Goal: Navigation & Orientation: Find specific page/section

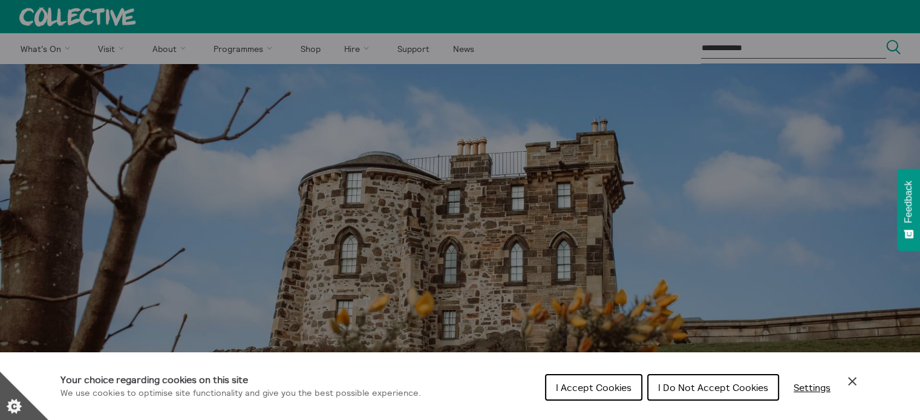
click at [576, 385] on span "I Accept Cookies" at bounding box center [594, 388] width 76 height 12
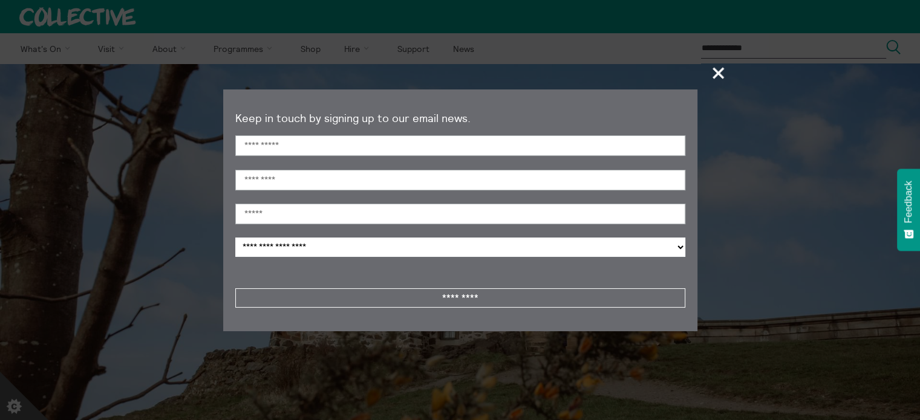
click at [720, 74] on span "+" at bounding box center [719, 73] width 36 height 36
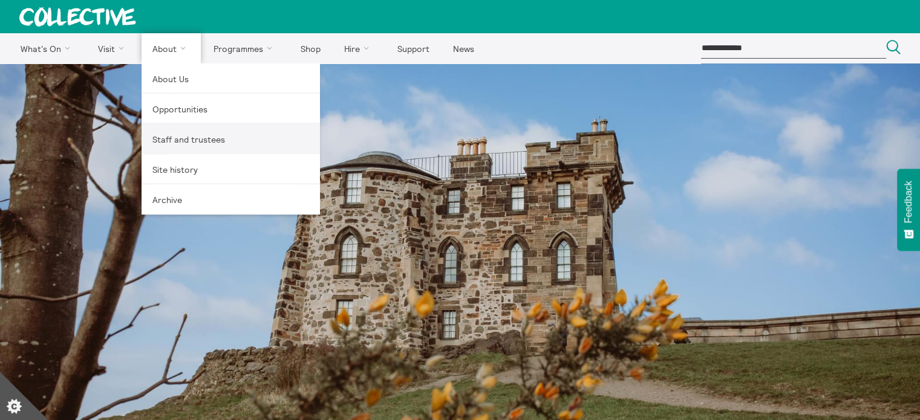
click at [177, 138] on link "Staff and trustees" at bounding box center [230, 139] width 178 height 30
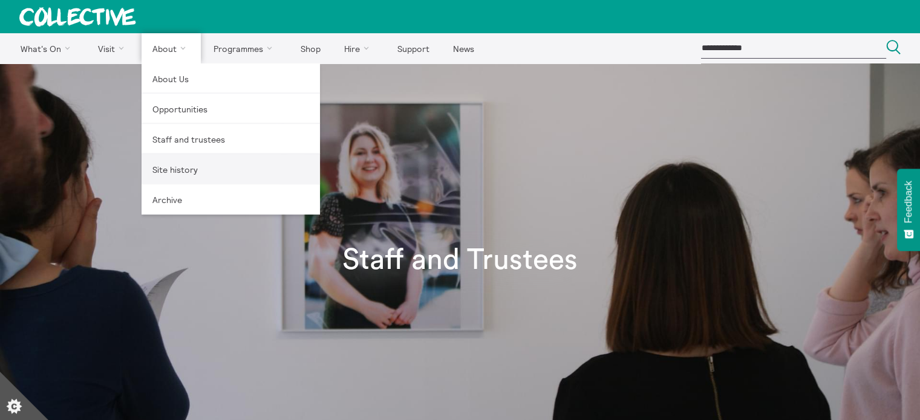
click at [200, 169] on link "Site history" at bounding box center [230, 169] width 178 height 30
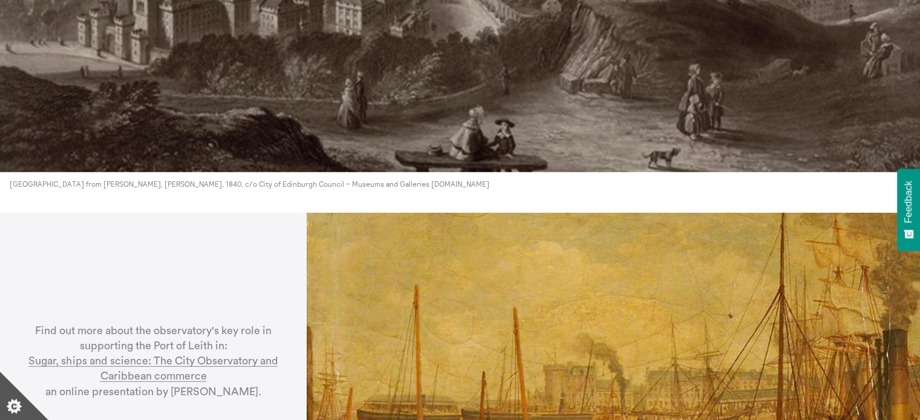
scroll to position [3446, 0]
